Goal: Check status

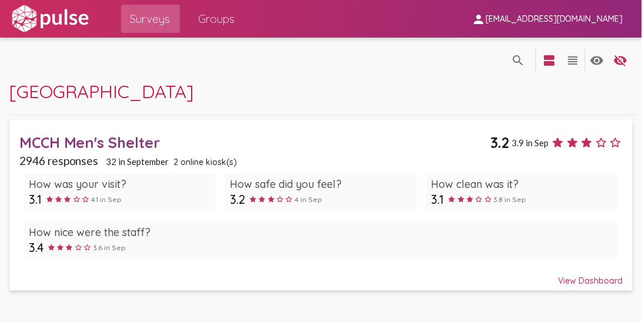
click at [588, 279] on div "View Dashboard" at bounding box center [321, 275] width 604 height 21
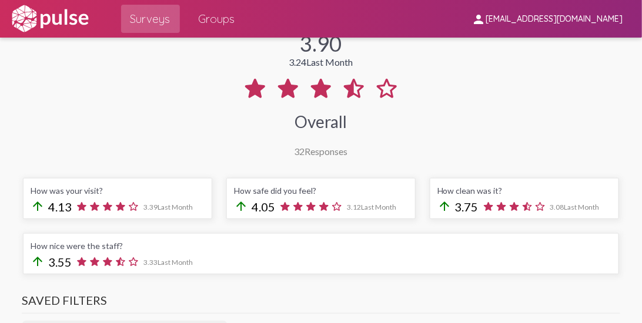
scroll to position [122, 0]
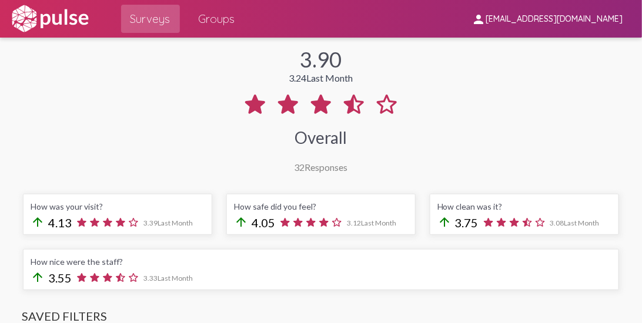
click at [163, 124] on div "3.90 3.24 Last Month Overall 32 Responses" at bounding box center [321, 102] width 610 height 141
